Goal: Register for event/course

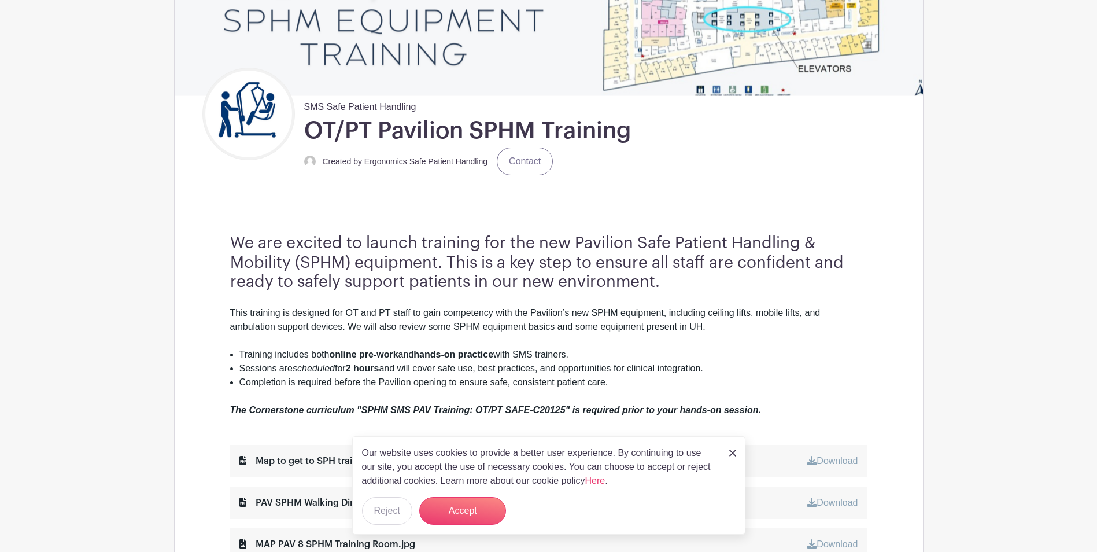
scroll to position [231, 0]
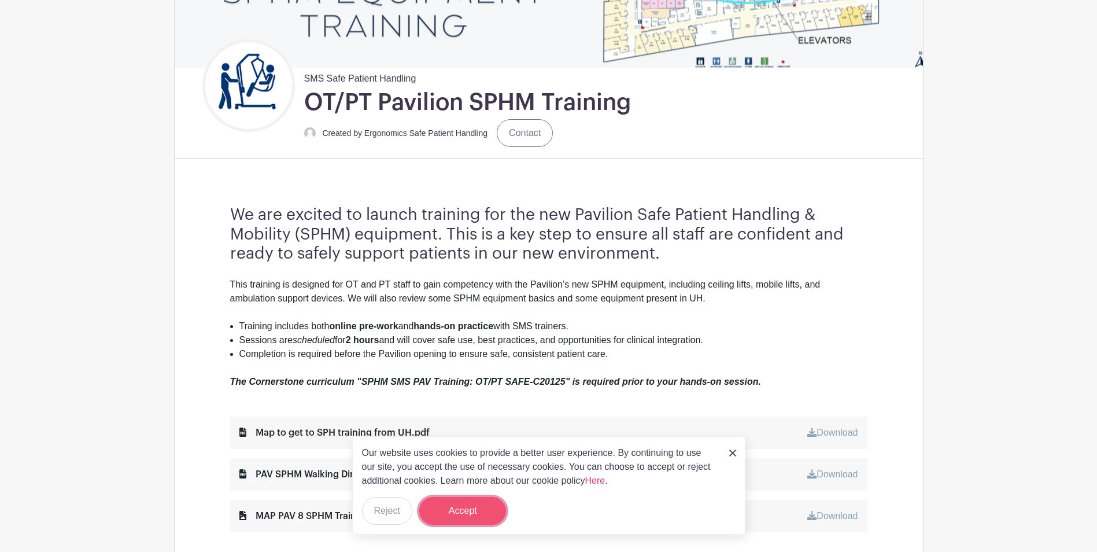
click at [458, 519] on button "Accept" at bounding box center [462, 511] width 87 height 28
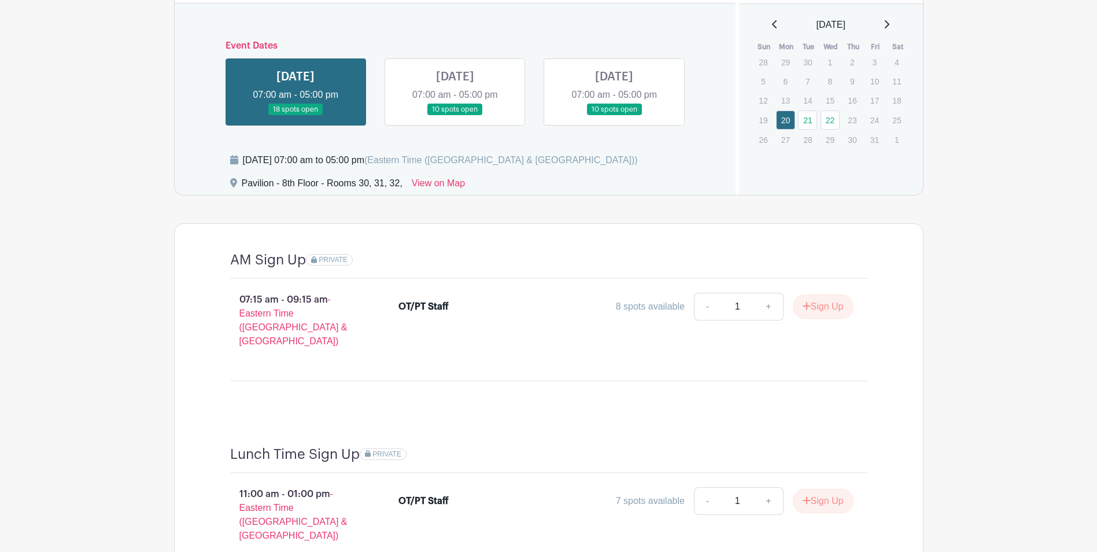
scroll to position [868, 0]
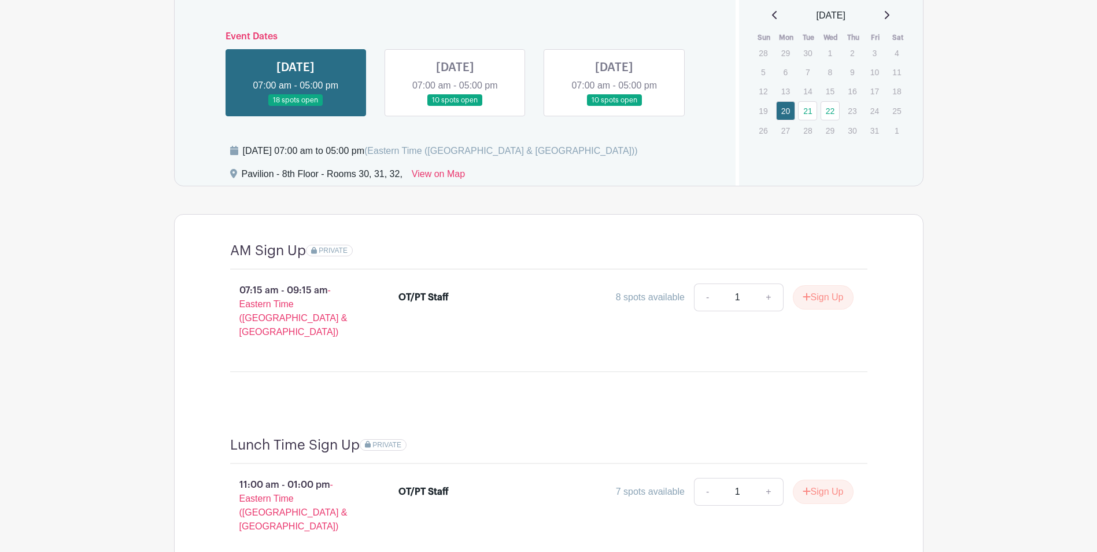
click at [455, 106] on link at bounding box center [455, 106] width 0 height 0
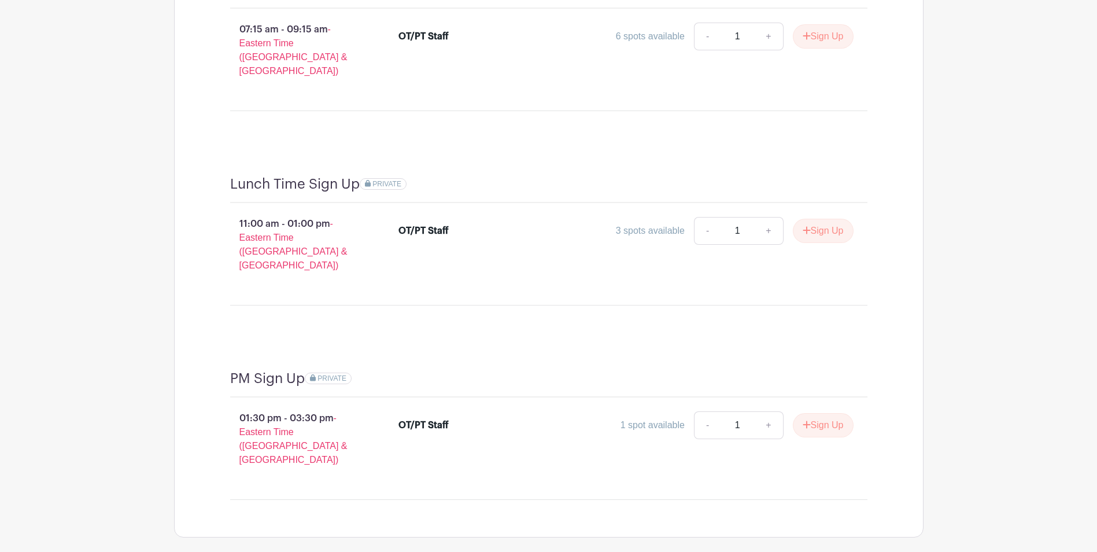
scroll to position [1145, 0]
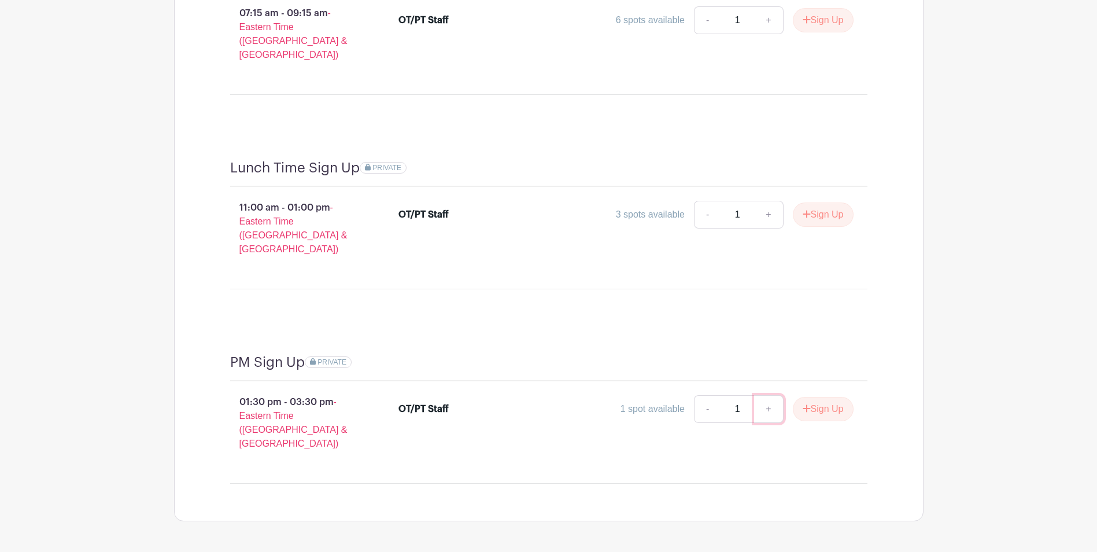
click at [767, 395] on link "+" at bounding box center [768, 409] width 29 height 28
click at [831, 397] on button "Sign Up" at bounding box center [823, 409] width 61 height 24
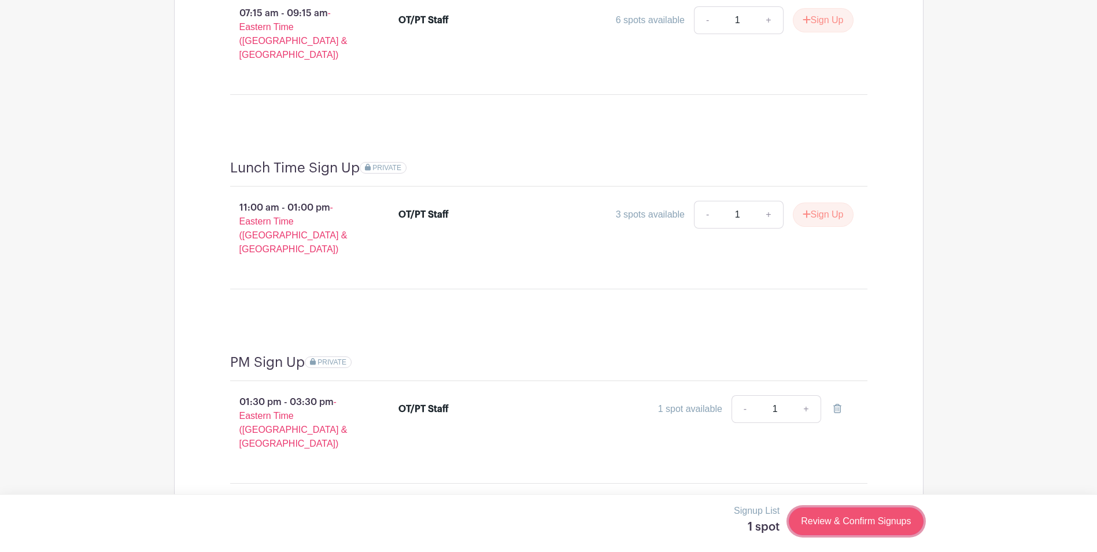
click at [826, 521] on link "Review & Confirm Signups" at bounding box center [856, 521] width 134 height 28
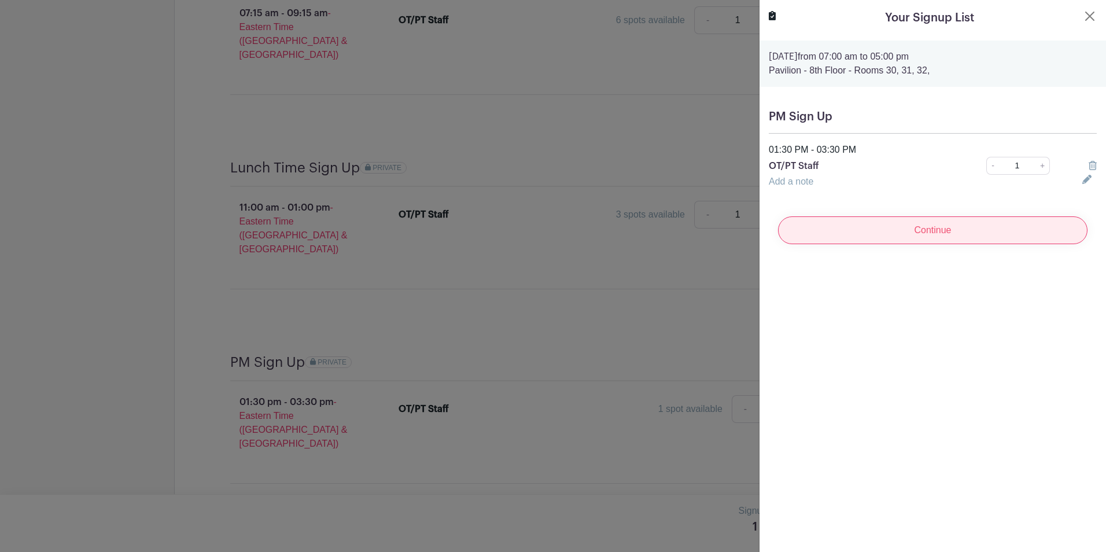
click at [920, 226] on input "Continue" at bounding box center [932, 230] width 309 height 28
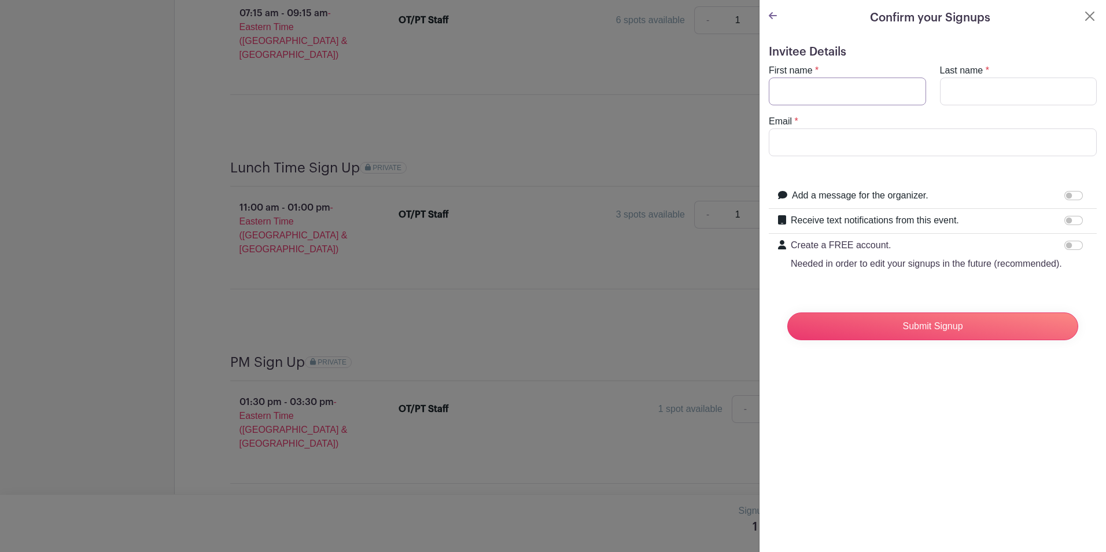
click at [855, 85] on input "First name" at bounding box center [847, 92] width 157 height 28
type input "[PERSON_NAME]"
type input "[EMAIL_ADDRESS][DOMAIN_NAME]"
click at [1064, 219] on input "Receive text notifications from this event." at bounding box center [1073, 220] width 19 height 9
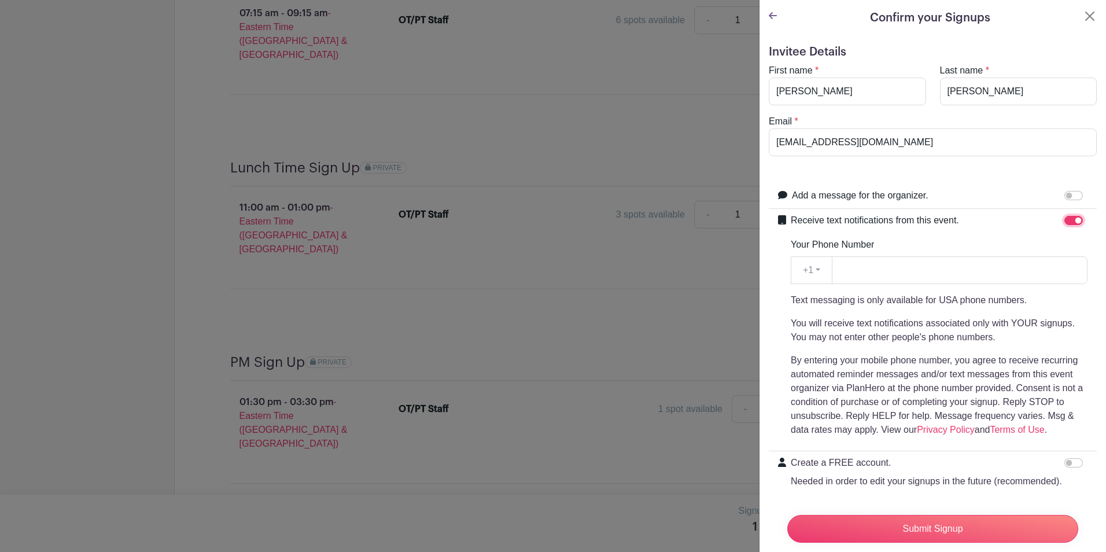
click at [1068, 219] on input "Receive text notifications from this event." at bounding box center [1073, 220] width 19 height 9
checkbox input "false"
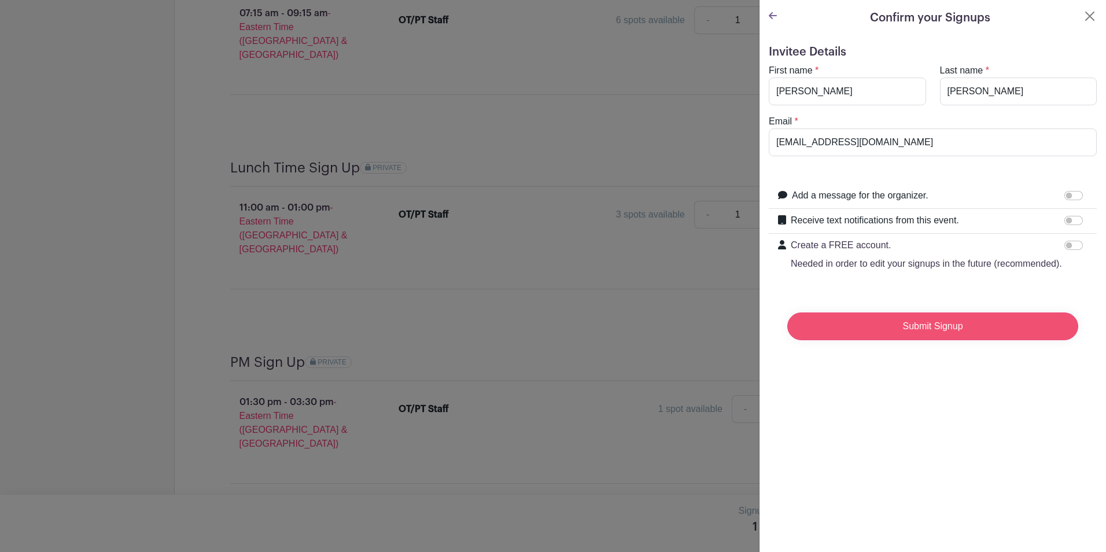
click at [952, 334] on input "Submit Signup" at bounding box center [932, 326] width 291 height 28
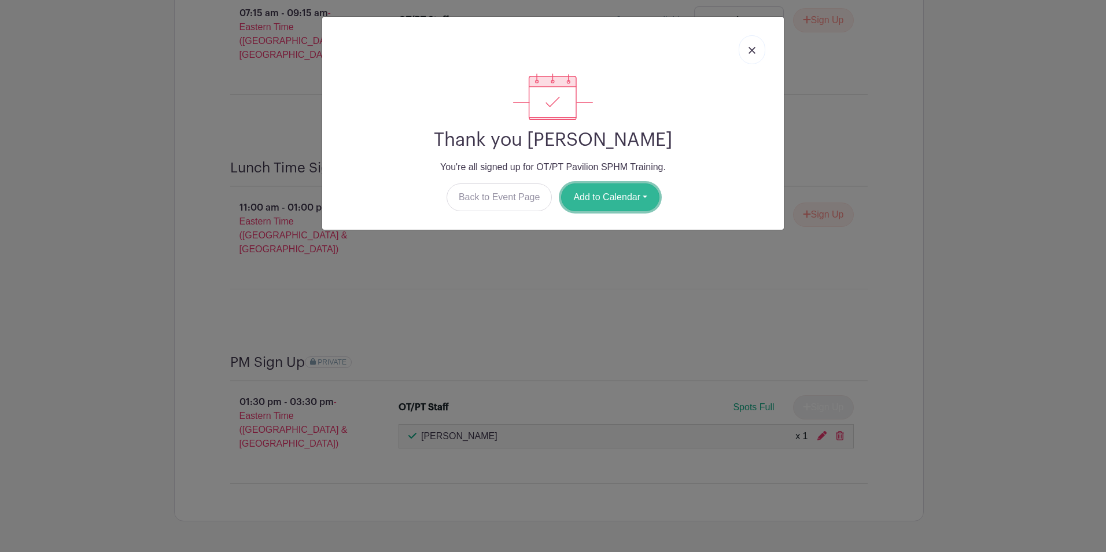
click at [619, 198] on button "Add to Calendar" at bounding box center [610, 197] width 98 height 28
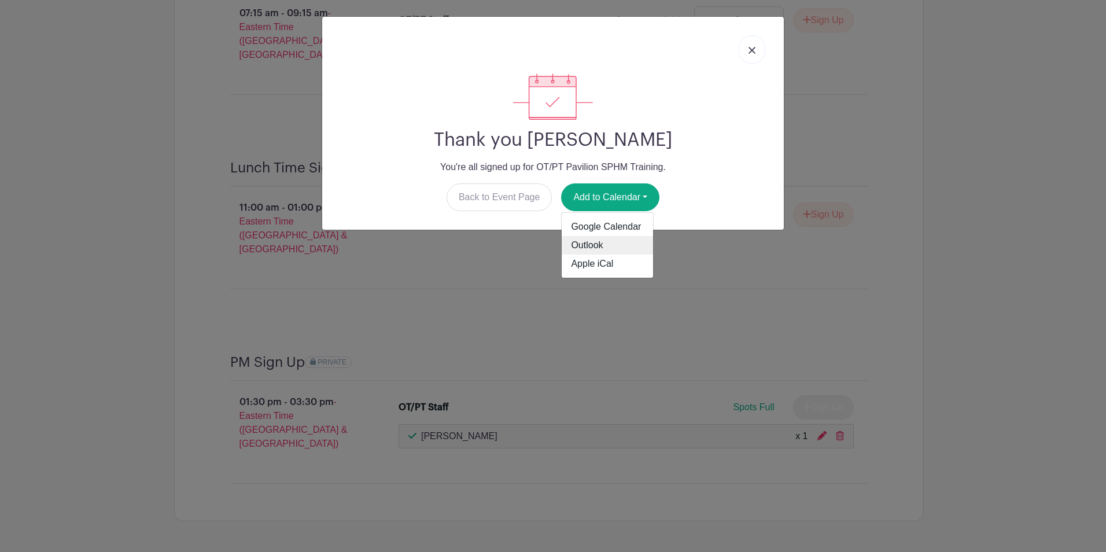
click at [614, 242] on link "Outlook" at bounding box center [607, 245] width 91 height 19
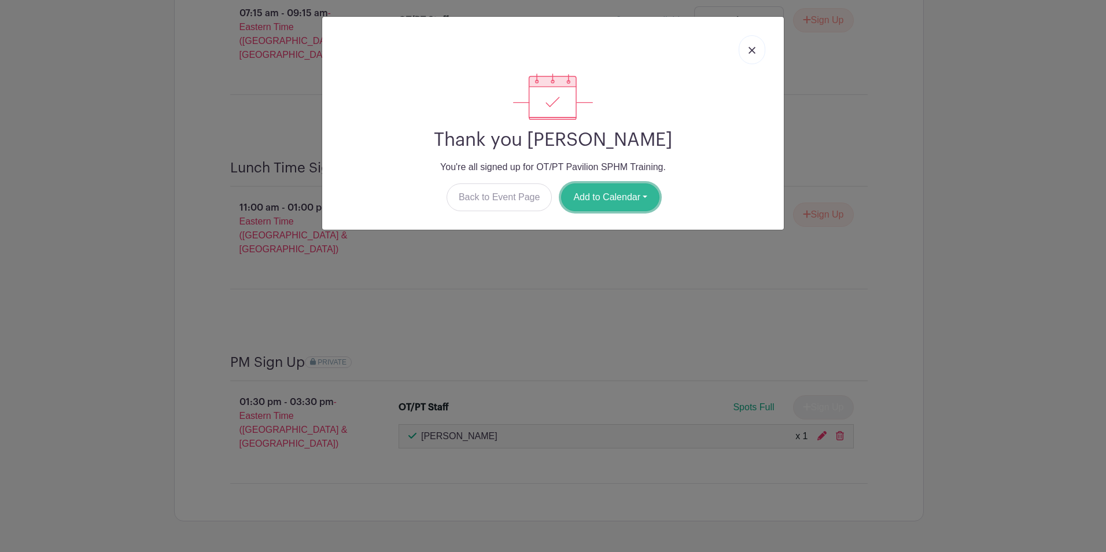
click at [638, 207] on button "Add to Calendar" at bounding box center [610, 197] width 98 height 28
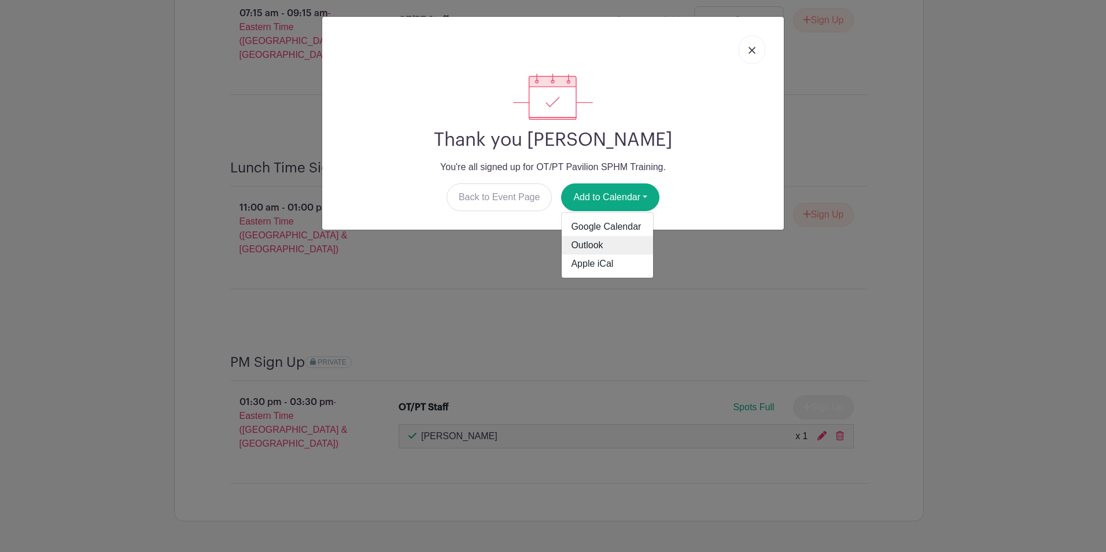
click at [619, 242] on link "Outlook" at bounding box center [607, 245] width 91 height 19
click at [754, 50] on img at bounding box center [752, 50] width 7 height 7
